Goal: Navigation & Orientation: Find specific page/section

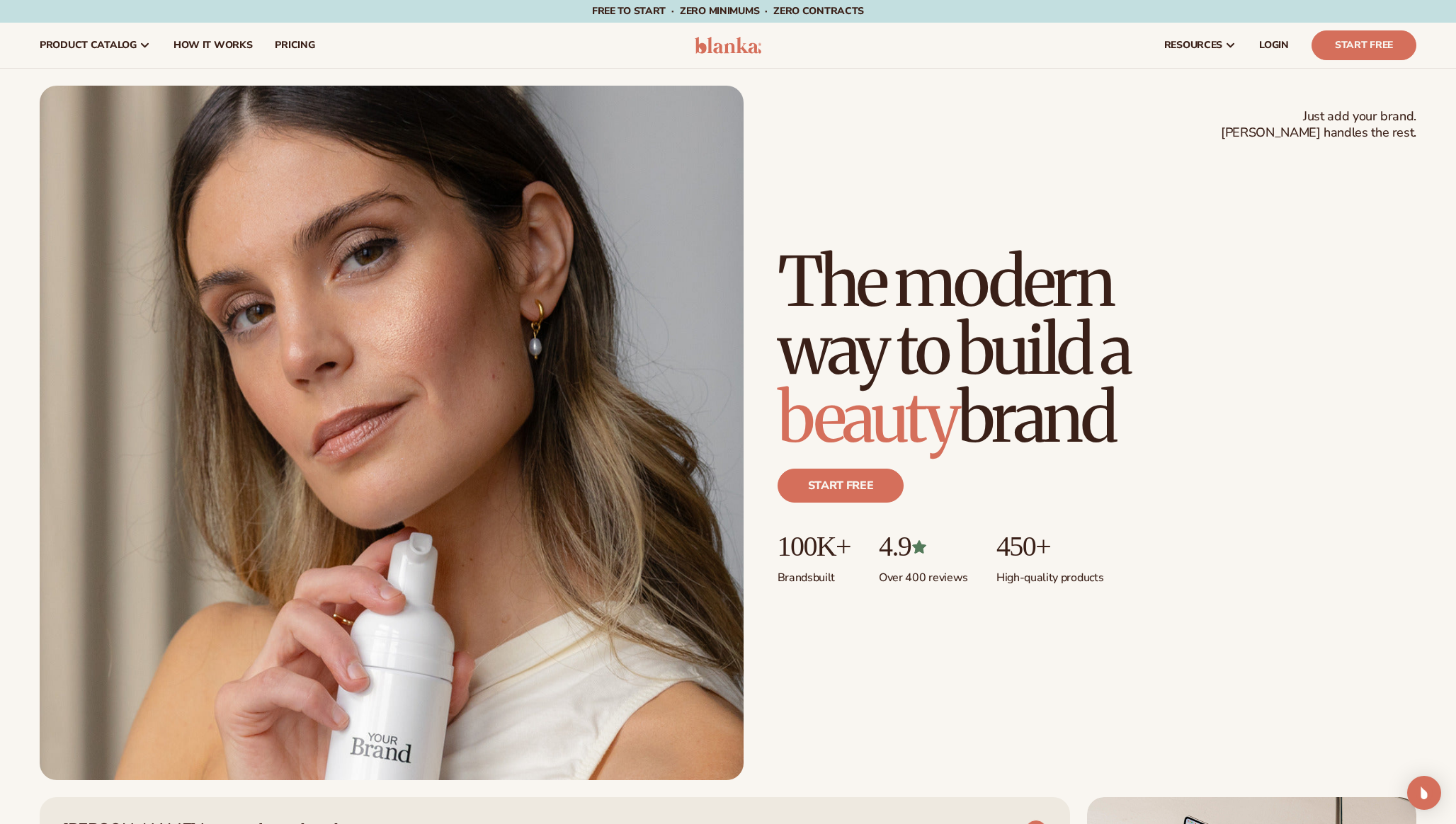
click at [906, 59] on div "resources connect your store" at bounding box center [1102, 45] width 652 height 45
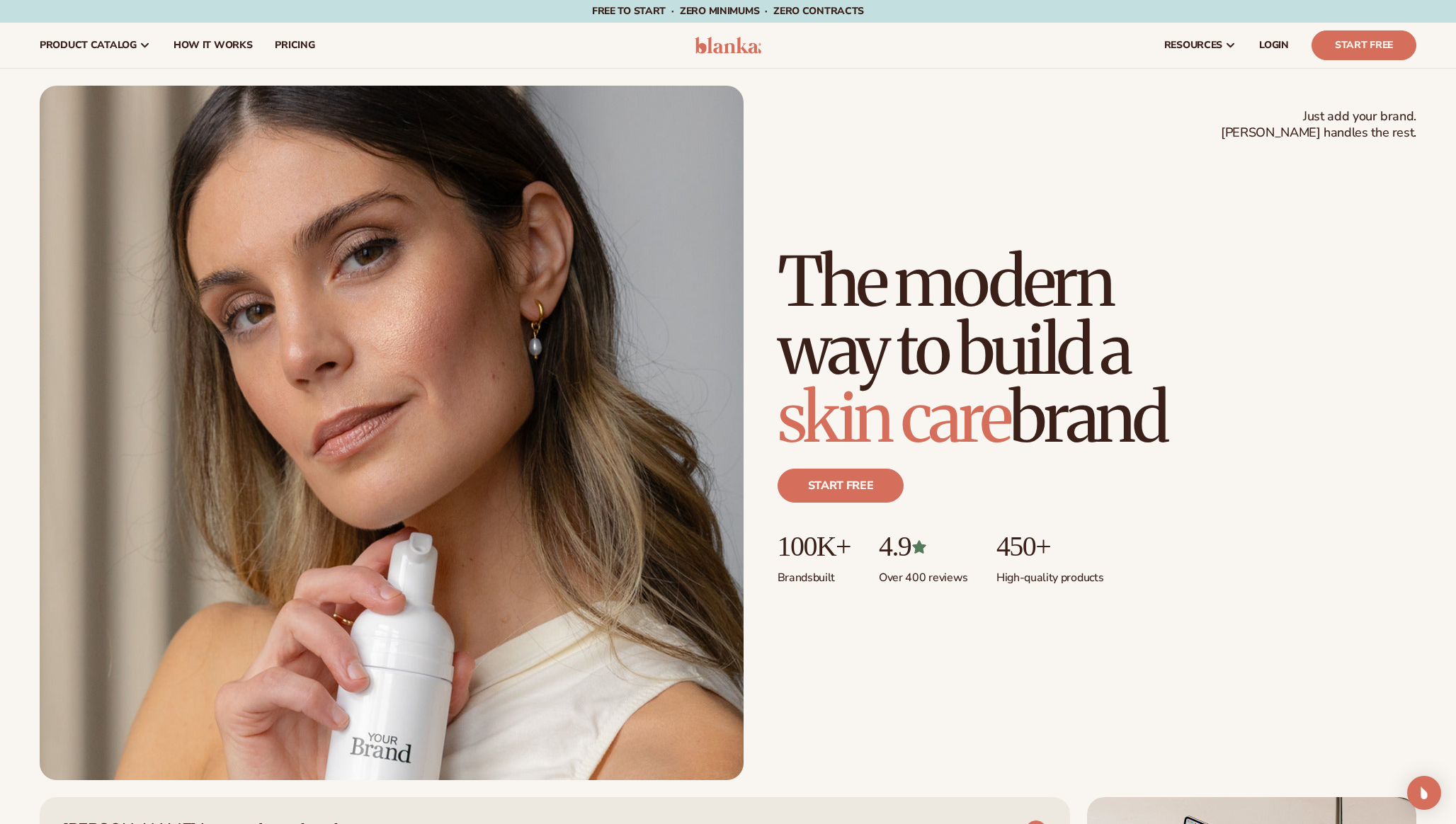
click at [891, 90] on div "Just add your brand. Blanka handles the rest. beauty,[MEDICAL_DATA],wellness,ma…" at bounding box center [728, 433] width 1377 height 695
click at [891, 90] on div "Just add your brand. Blanka handles the rest. beauty,skin care,wellness,makeup …" at bounding box center [728, 433] width 1377 height 695
click at [860, 132] on div "Just add your brand. Blanka handles the rest. beauty,skin care,wellness,makeup …" at bounding box center [728, 433] width 1377 height 695
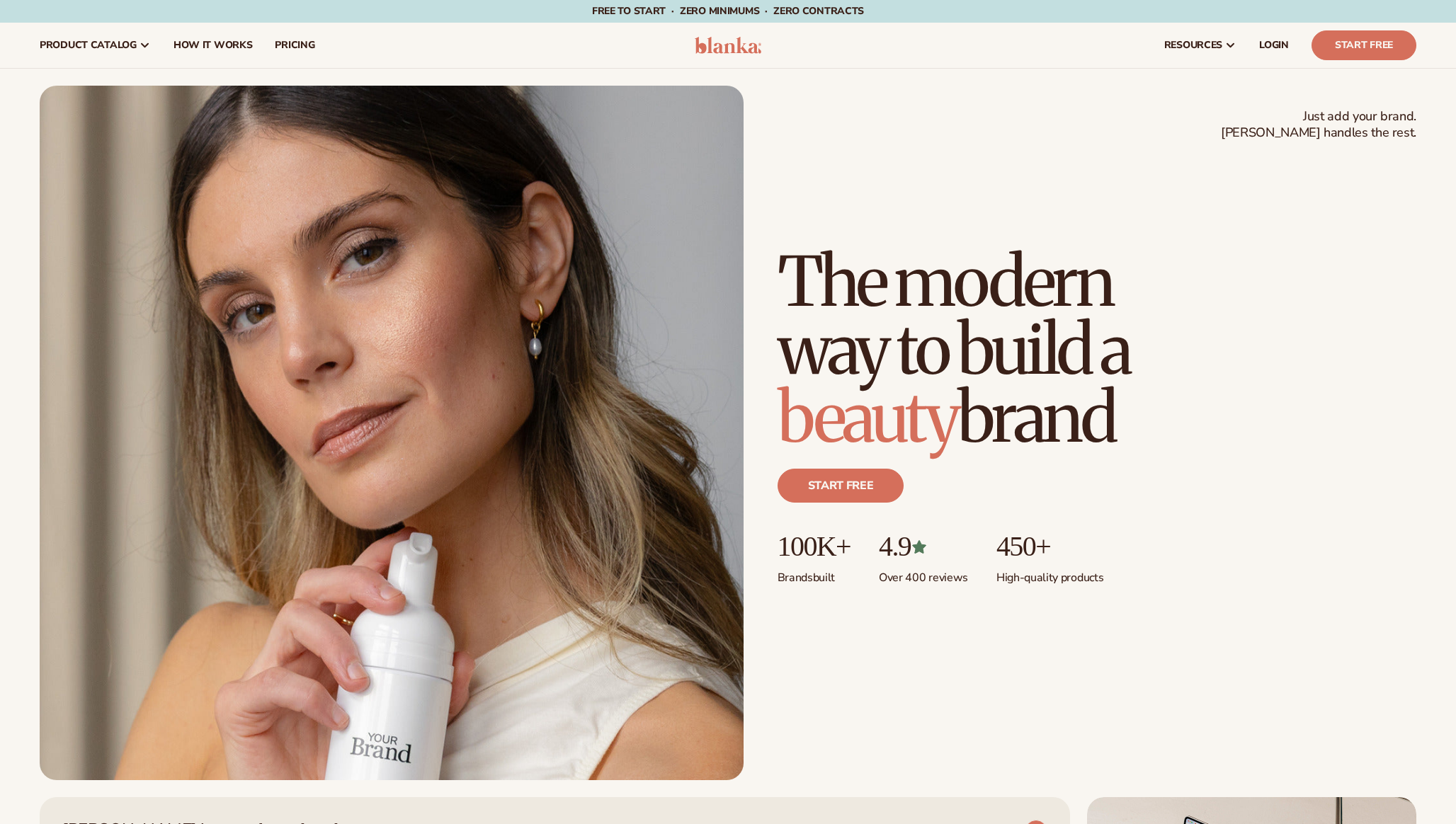
click at [856, 203] on div "Just add your brand. Blanka handles the rest. beauty,[MEDICAL_DATA],wellness,ma…" at bounding box center [728, 433] width 1377 height 695
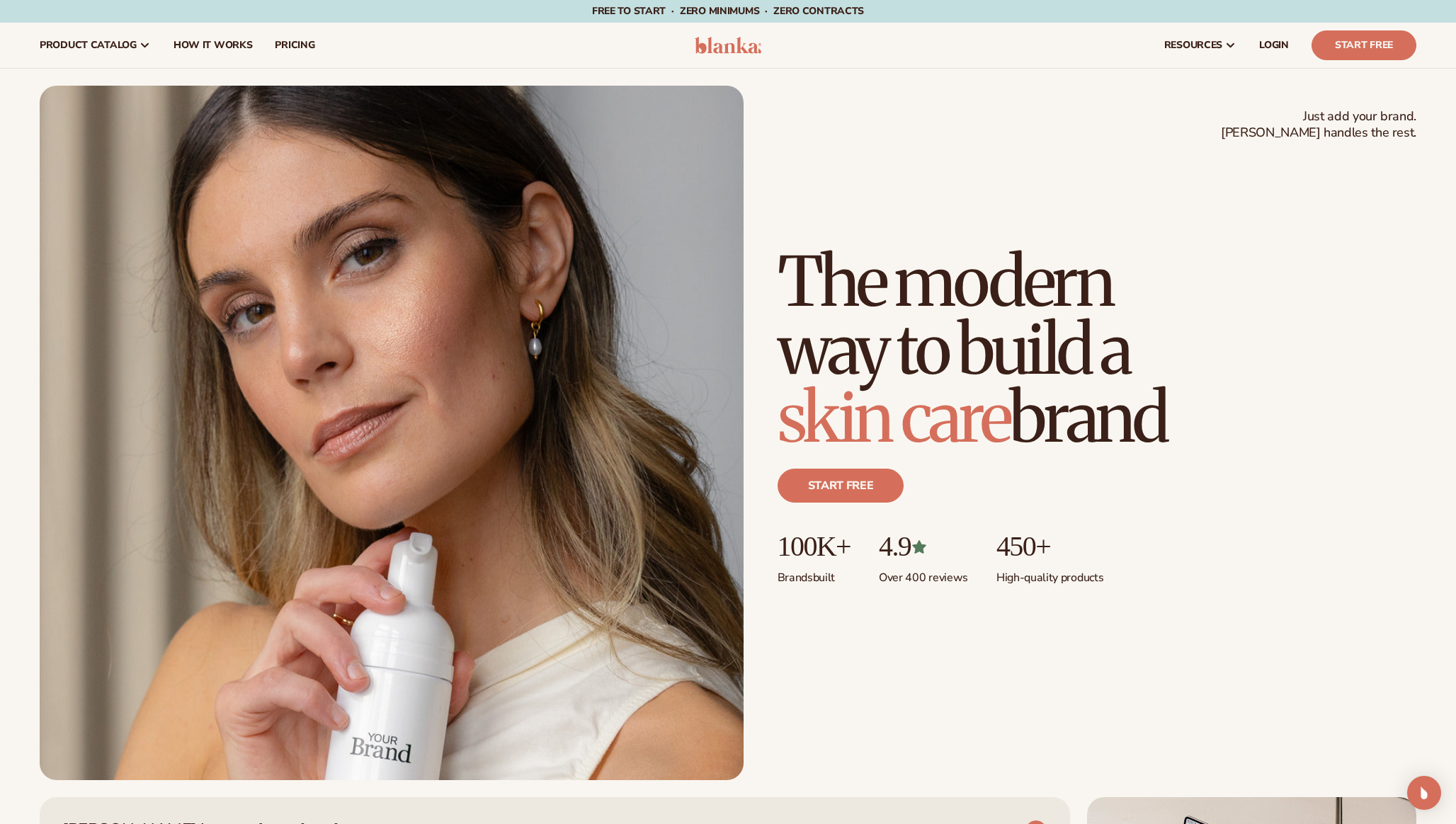
click at [822, 219] on div "Just add your brand. Blanka handles the rest. beauty,[MEDICAL_DATA],wellness,ma…" at bounding box center [728, 433] width 1377 height 695
